Goal: Task Accomplishment & Management: Complete application form

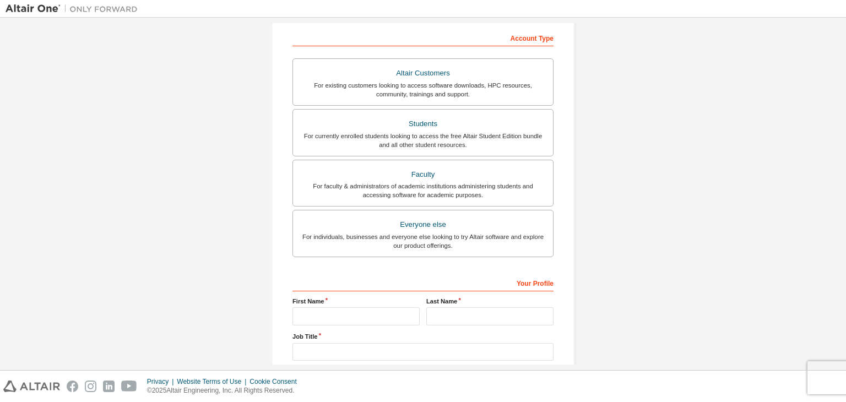
scroll to position [110, 0]
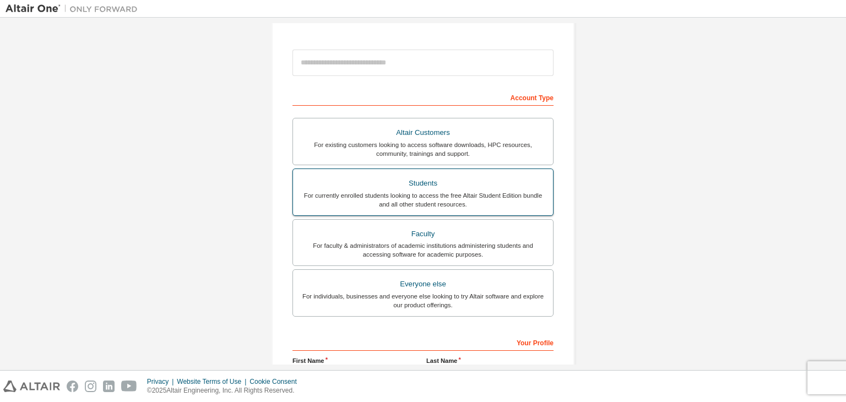
click at [424, 188] on div "Students" at bounding box center [423, 183] width 247 height 15
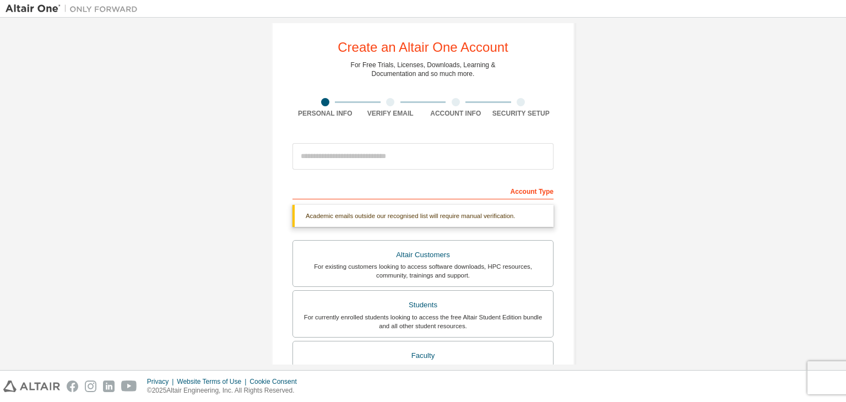
scroll to position [0, 0]
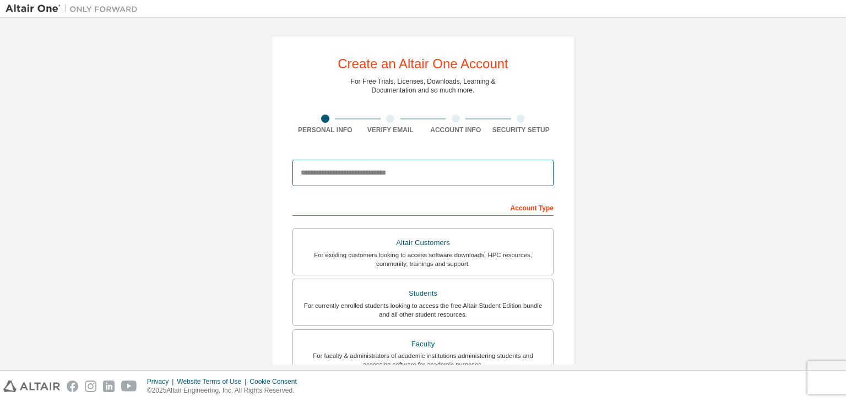
click at [343, 170] on input "email" at bounding box center [422, 173] width 261 height 26
type input "**********"
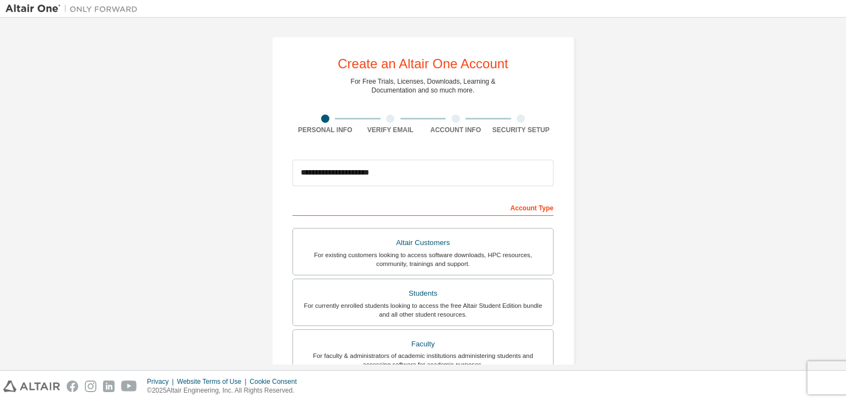
type input "**"
type input "**********"
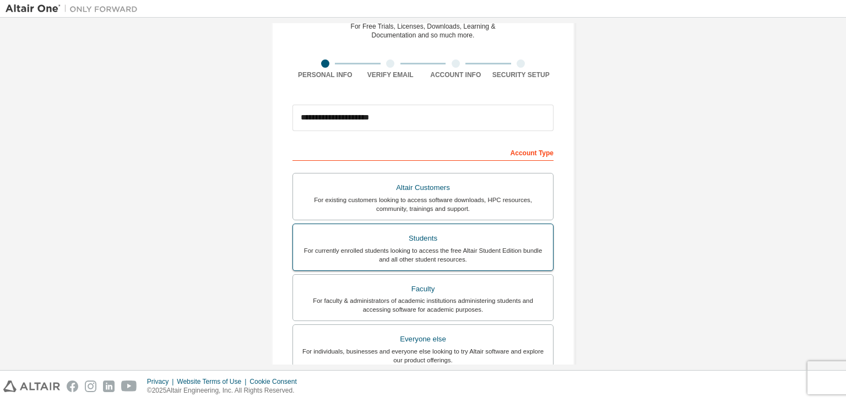
click at [403, 231] on div "Students" at bounding box center [423, 238] width 247 height 15
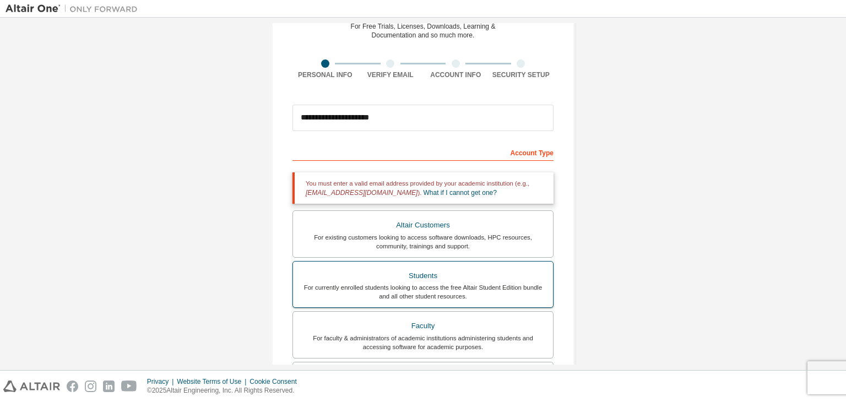
click at [445, 283] on div "For currently enrolled students looking to access the free Altair Student Editi…" at bounding box center [423, 292] width 247 height 18
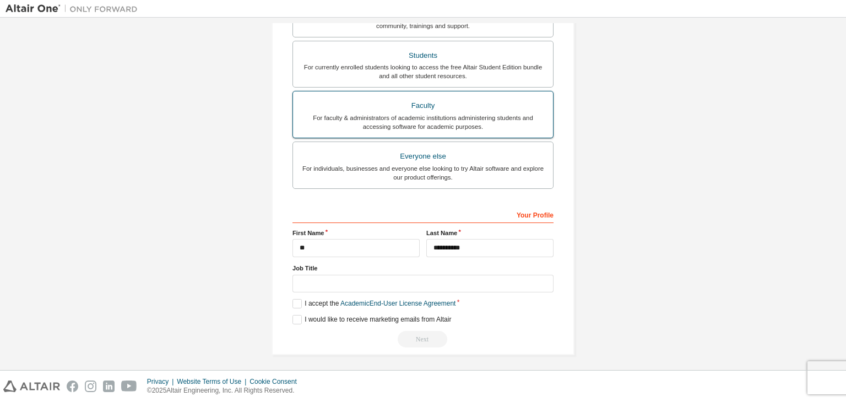
scroll to position [278, 0]
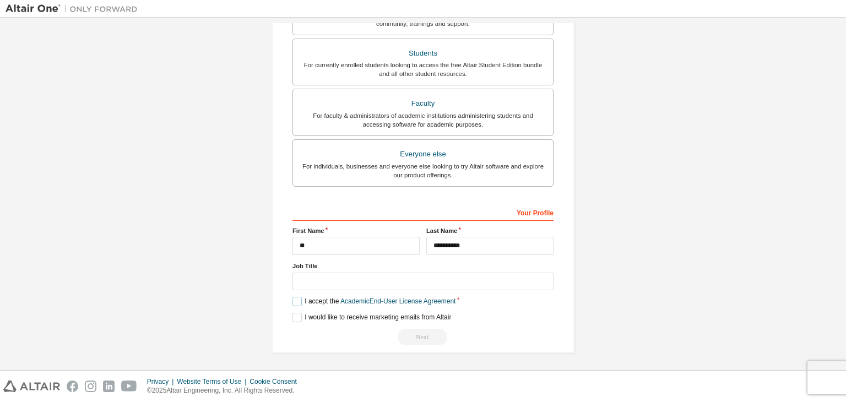
click at [297, 302] on label "I accept the Academic End-User License Agreement" at bounding box center [373, 301] width 163 height 9
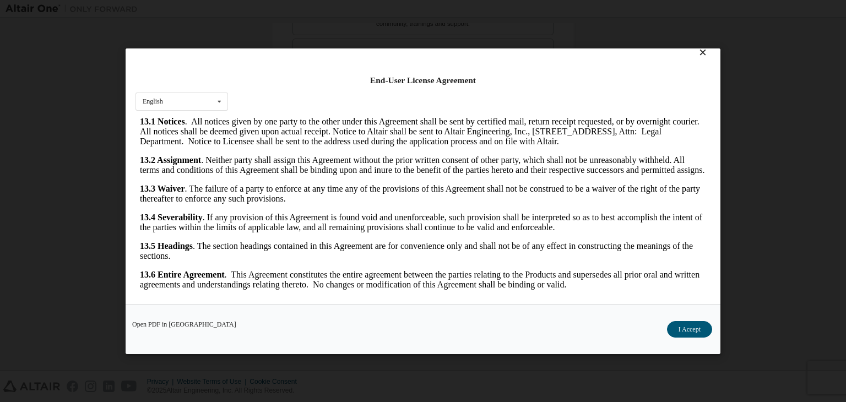
scroll to position [18, 0]
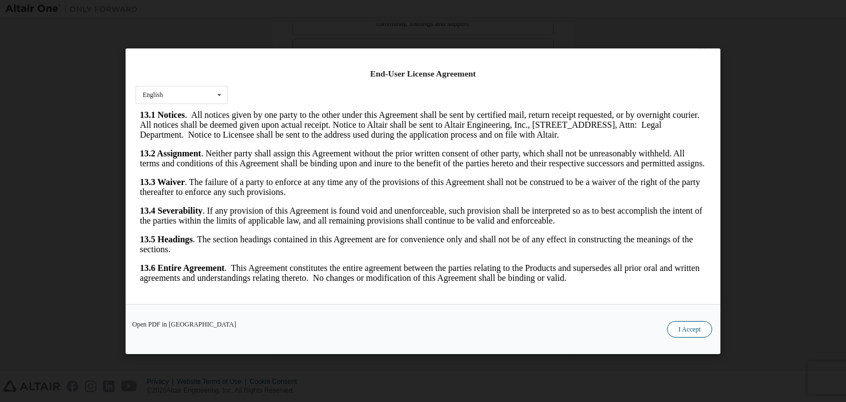
click at [692, 324] on button "I Accept" at bounding box center [689, 329] width 45 height 17
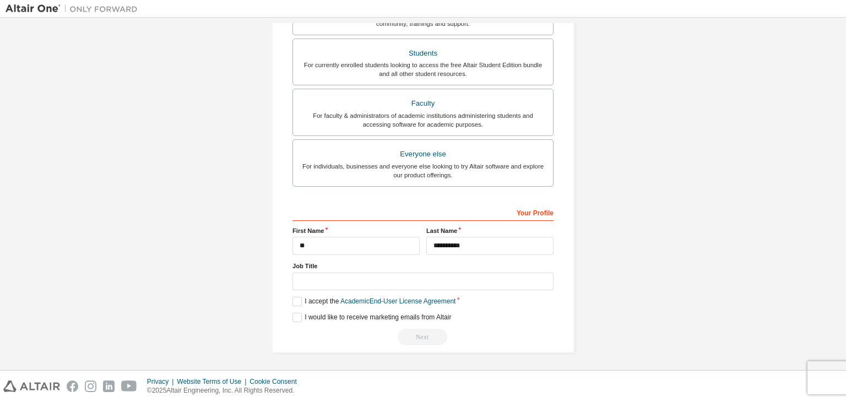
click at [425, 336] on div "Next" at bounding box center [422, 337] width 261 height 17
click at [301, 319] on label "I would like to receive marketing emails from Altair" at bounding box center [371, 317] width 159 height 9
click at [435, 337] on div "Next" at bounding box center [422, 337] width 261 height 17
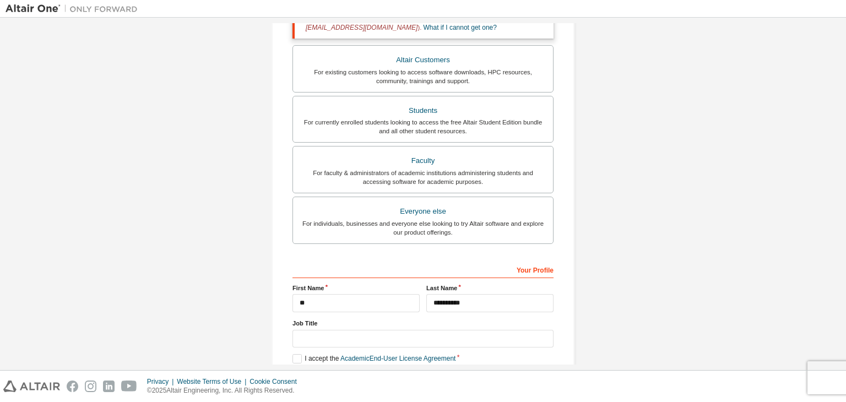
scroll to position [278, 0]
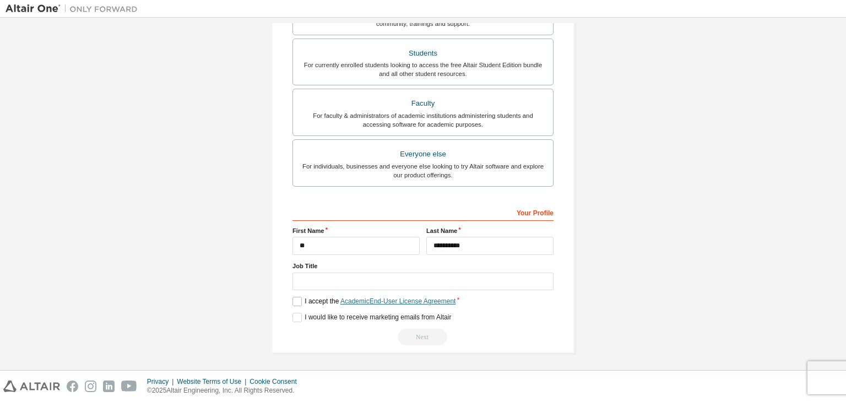
click at [439, 302] on link "Academic End-User License Agreement" at bounding box center [397, 301] width 115 height 8
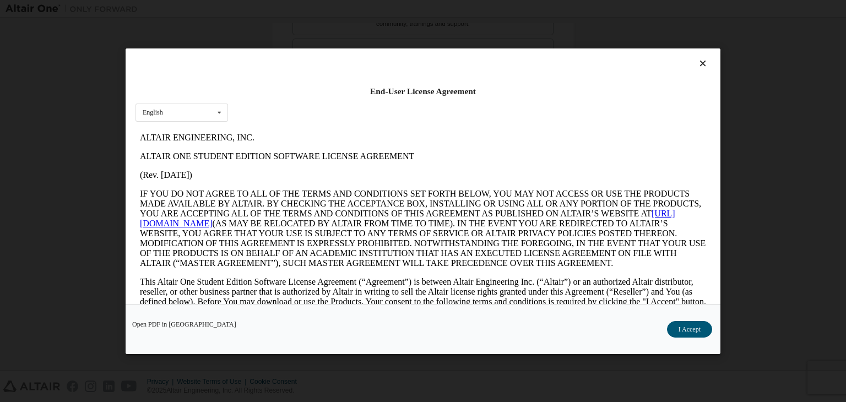
scroll to position [0, 0]
click at [692, 323] on button "I Accept" at bounding box center [689, 329] width 45 height 17
